Goal: Task Accomplishment & Management: Manage account settings

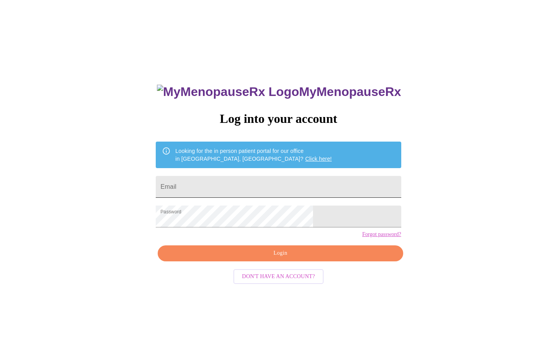
click at [260, 185] on input "Email" at bounding box center [278, 187] width 245 height 22
type input "[EMAIL_ADDRESS][DOMAIN_NAME]"
click at [266, 258] on span "Login" at bounding box center [280, 253] width 227 height 10
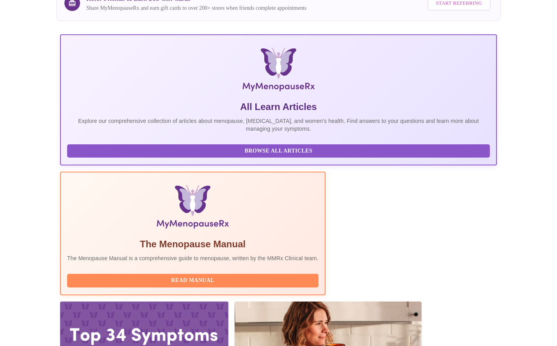
scroll to position [156, 0]
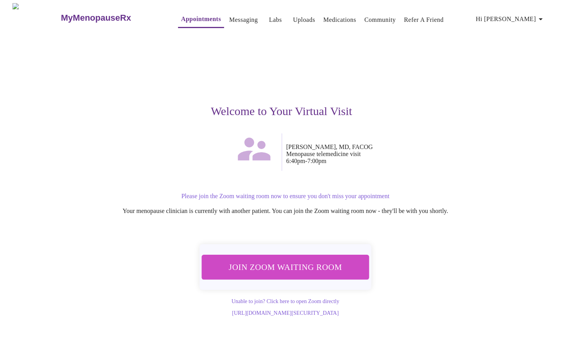
click at [328, 262] on span "Join Zoom Waiting Room" at bounding box center [285, 267] width 147 height 14
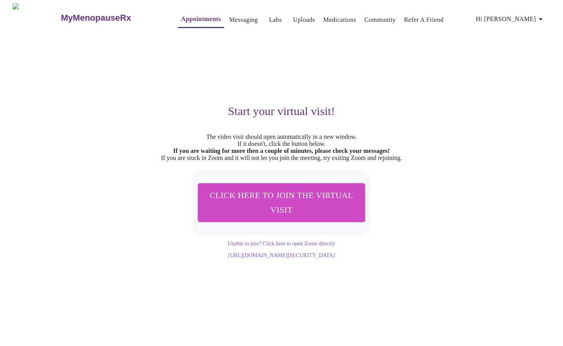
click at [289, 215] on span "Click here to join the virtual visit" at bounding box center [281, 202] width 147 height 29
click at [236, 14] on link "Messaging" at bounding box center [243, 19] width 28 height 11
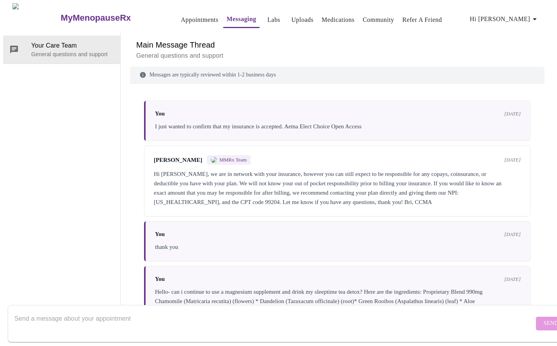
scroll to position [2588, 0]
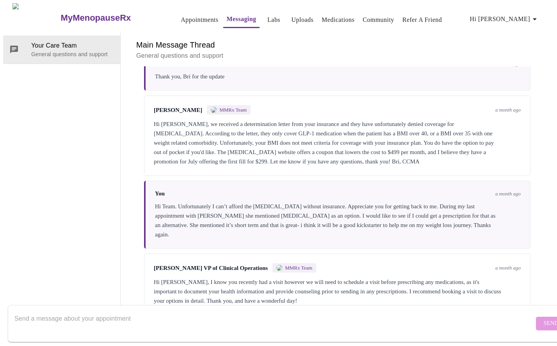
click at [183, 311] on textarea "Send a message about your appointment" at bounding box center [273, 323] width 519 height 25
type textarea "Hello- I am in the waiting room"
click at [543, 319] on span "Send" at bounding box center [550, 324] width 15 height 10
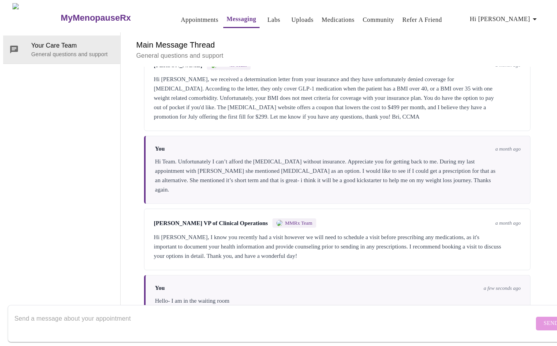
click at [78, 315] on textarea "Send a message about your appointment" at bounding box center [273, 323] width 519 height 25
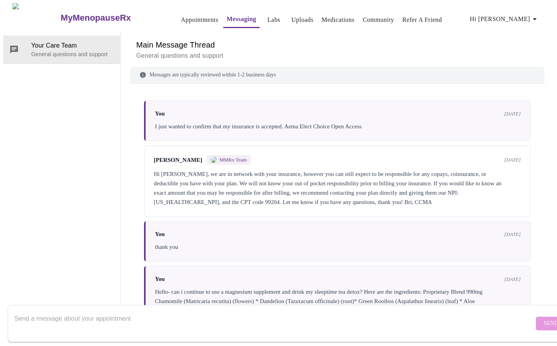
scroll to position [0, 0]
click at [267, 16] on link "Labs" at bounding box center [273, 19] width 13 height 11
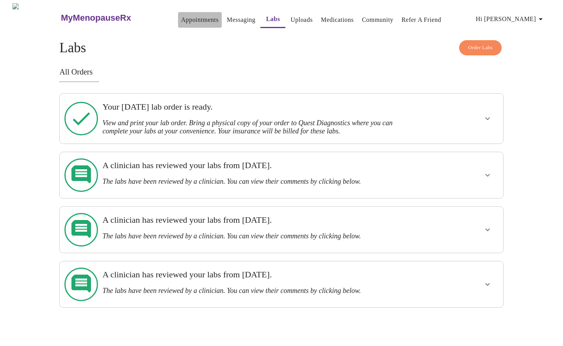
click at [186, 18] on link "Appointments" at bounding box center [199, 19] width 37 height 11
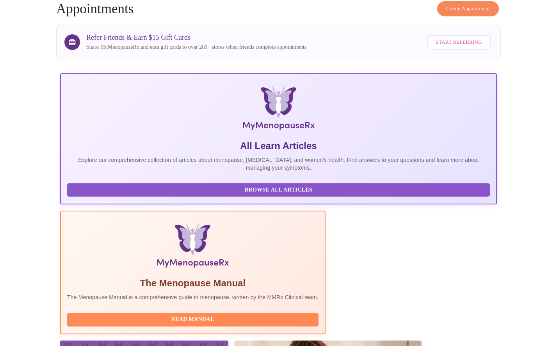
scroll to position [78, 0]
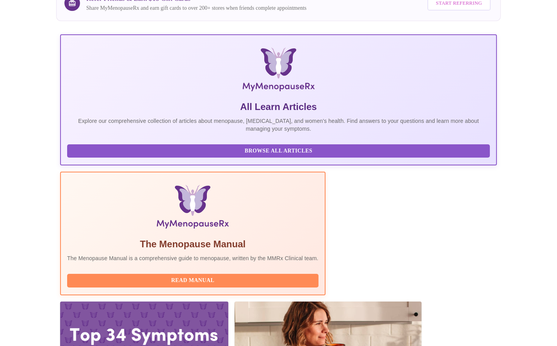
drag, startPoint x: 114, startPoint y: 238, endPoint x: 149, endPoint y: 242, distance: 34.9
drag, startPoint x: 117, startPoint y: 239, endPoint x: 213, endPoint y: 240, distance: 96.0
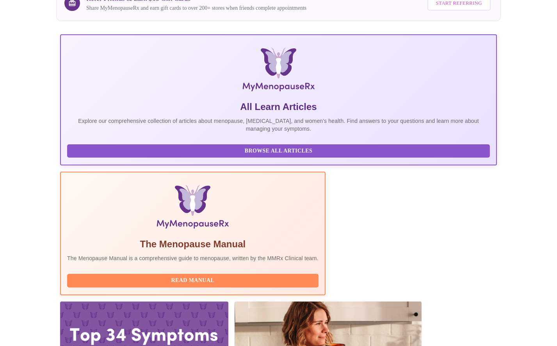
drag, startPoint x: 213, startPoint y: 240, endPoint x: 204, endPoint y: 240, distance: 9.0
copy h3 "[PERSON_NAME], MD, FACOG"
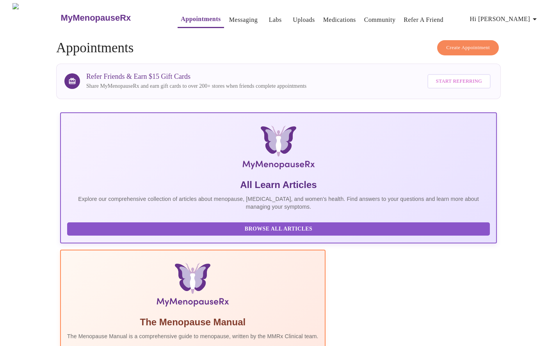
click at [229, 20] on link "Messaging" at bounding box center [243, 19] width 28 height 11
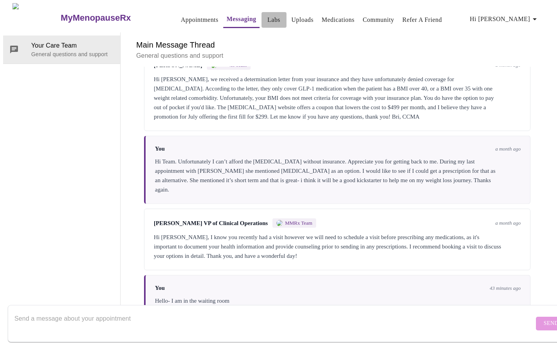
click at [267, 16] on link "Labs" at bounding box center [273, 19] width 13 height 11
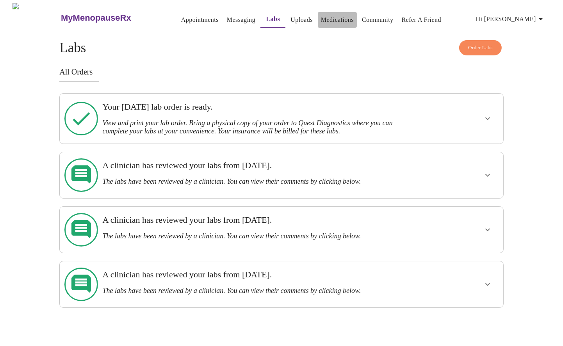
click at [321, 17] on link "Medications" at bounding box center [337, 19] width 33 height 11
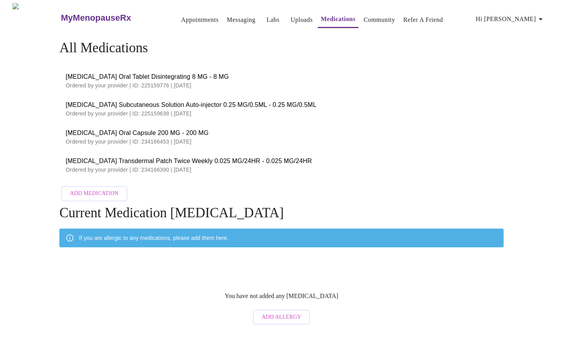
click at [266, 15] on link "Labs" at bounding box center [272, 19] width 13 height 11
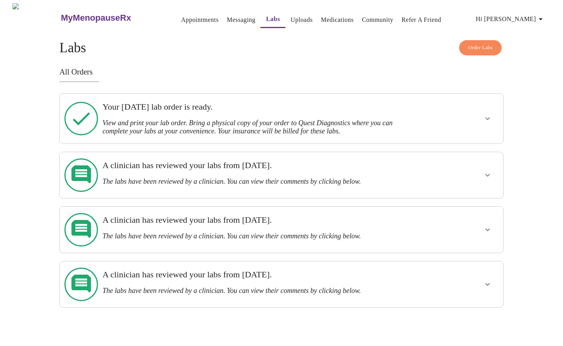
click at [290, 17] on link "Uploads" at bounding box center [301, 19] width 22 height 11
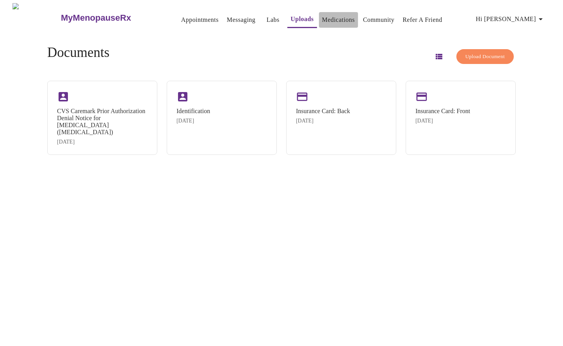
click at [325, 19] on link "Medications" at bounding box center [338, 19] width 33 height 11
